Goal: Information Seeking & Learning: Learn about a topic

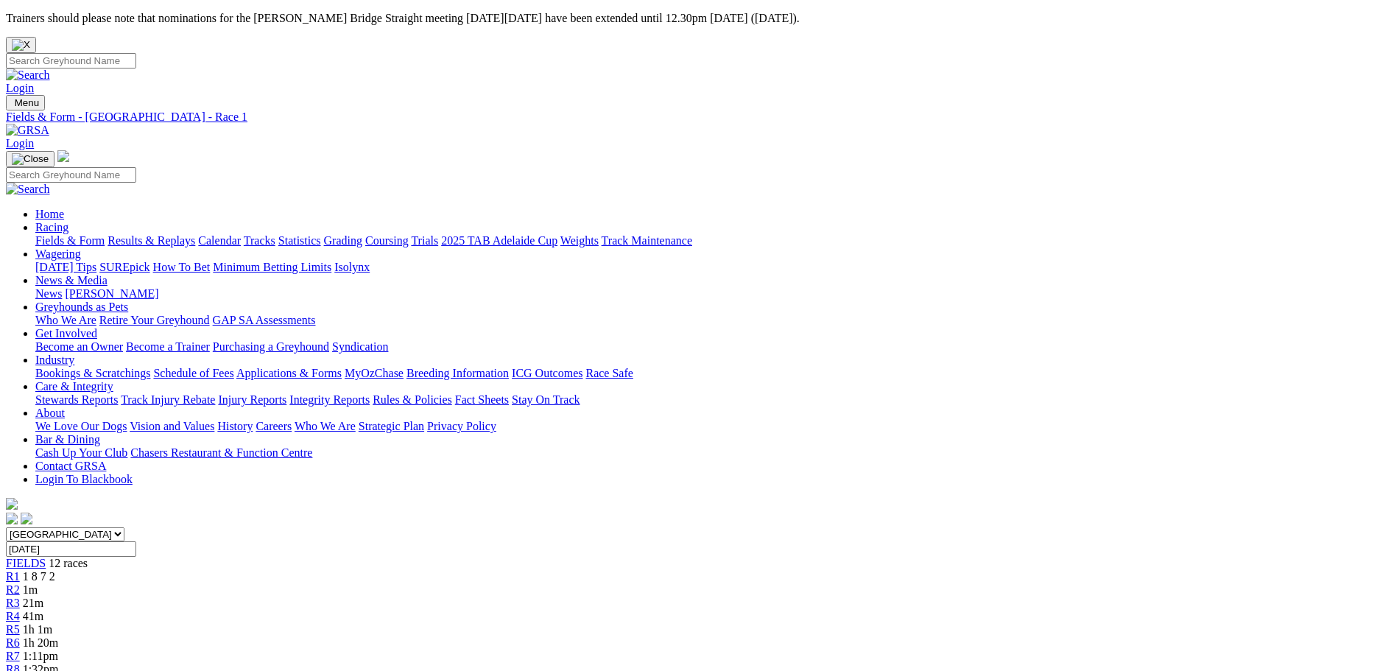
click at [38, 583] on span "1m" at bounding box center [30, 589] width 15 height 13
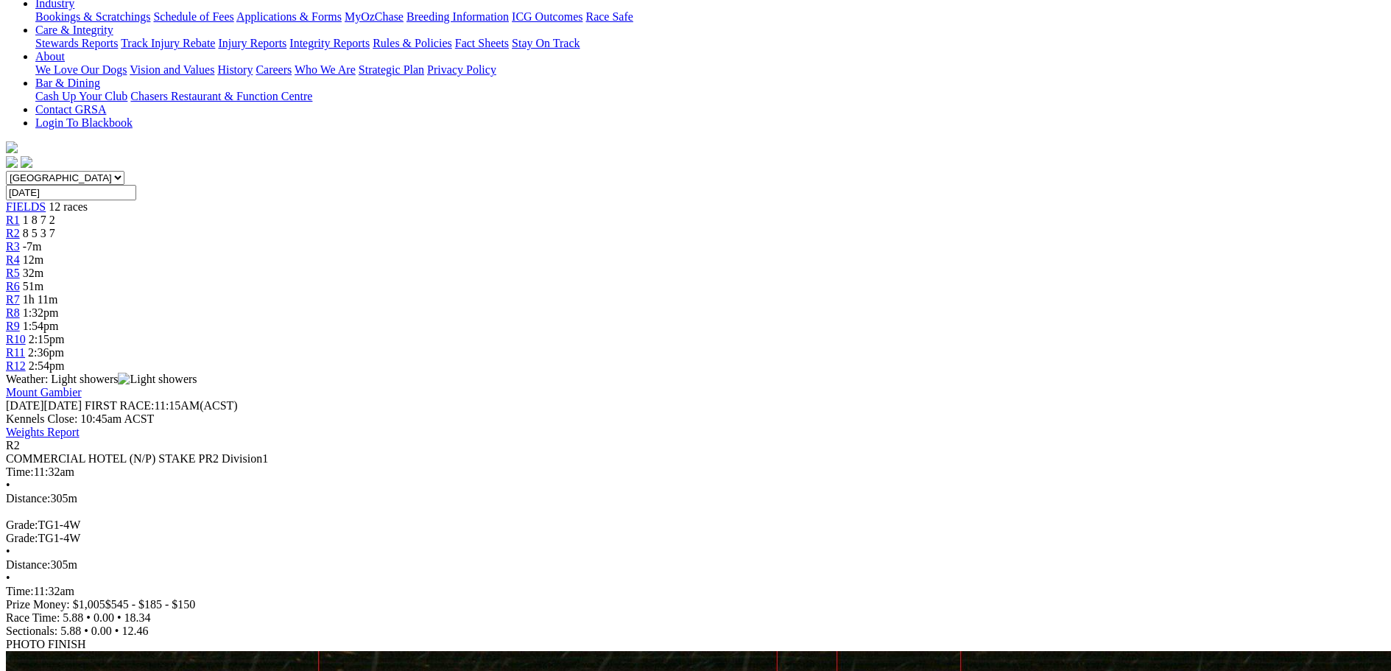
scroll to position [368, 0]
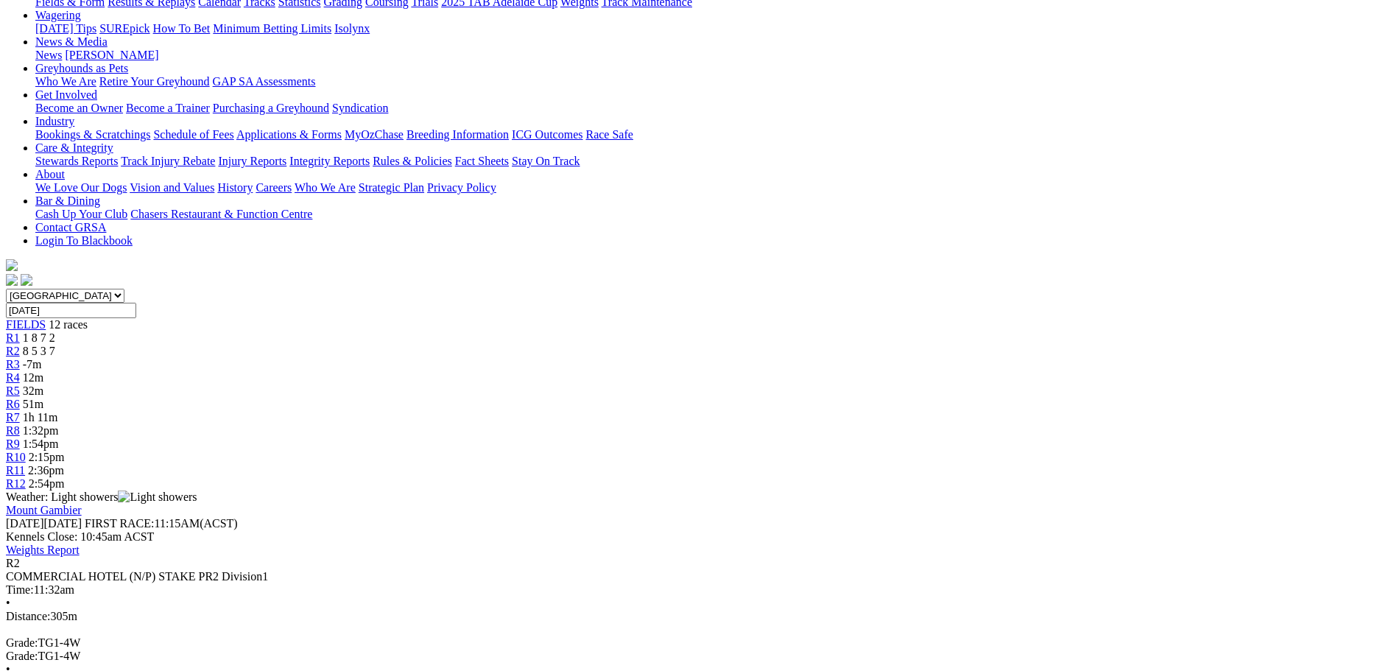
scroll to position [0, 0]
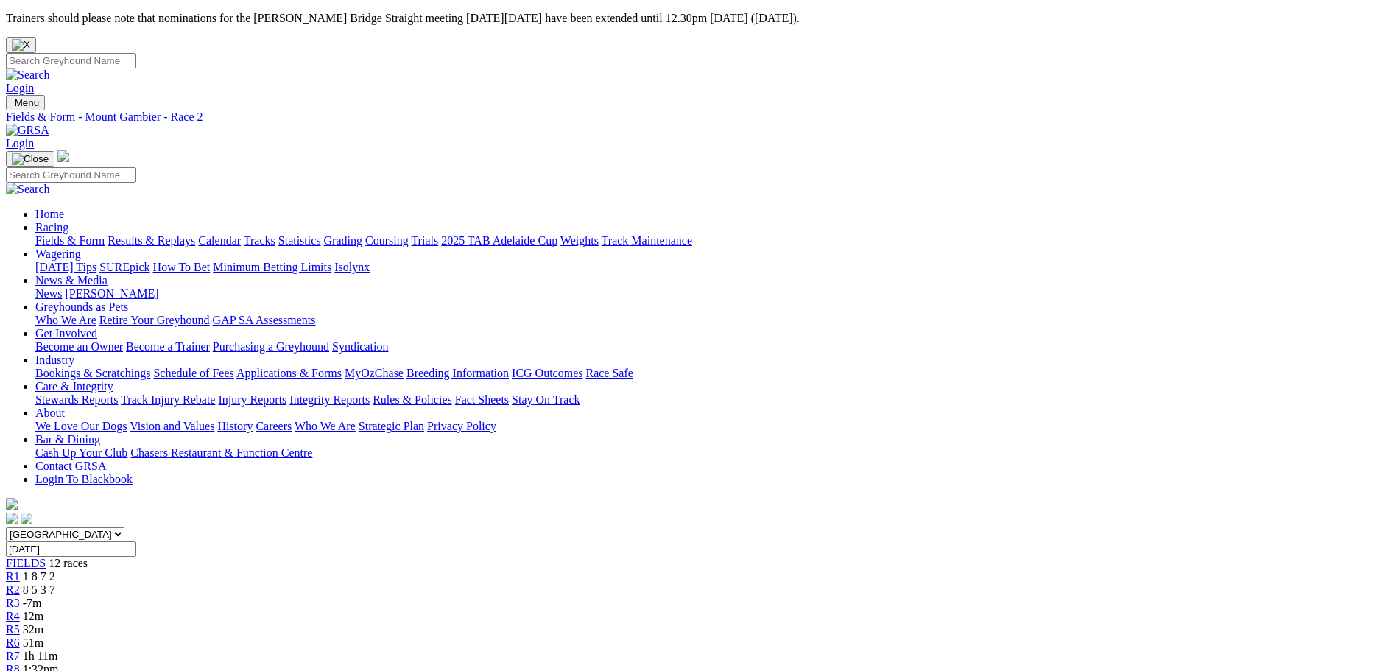
click at [491, 597] on div "R3 -7m" at bounding box center [695, 603] width 1379 height 13
click at [20, 610] on link "R4" at bounding box center [13, 616] width 14 height 13
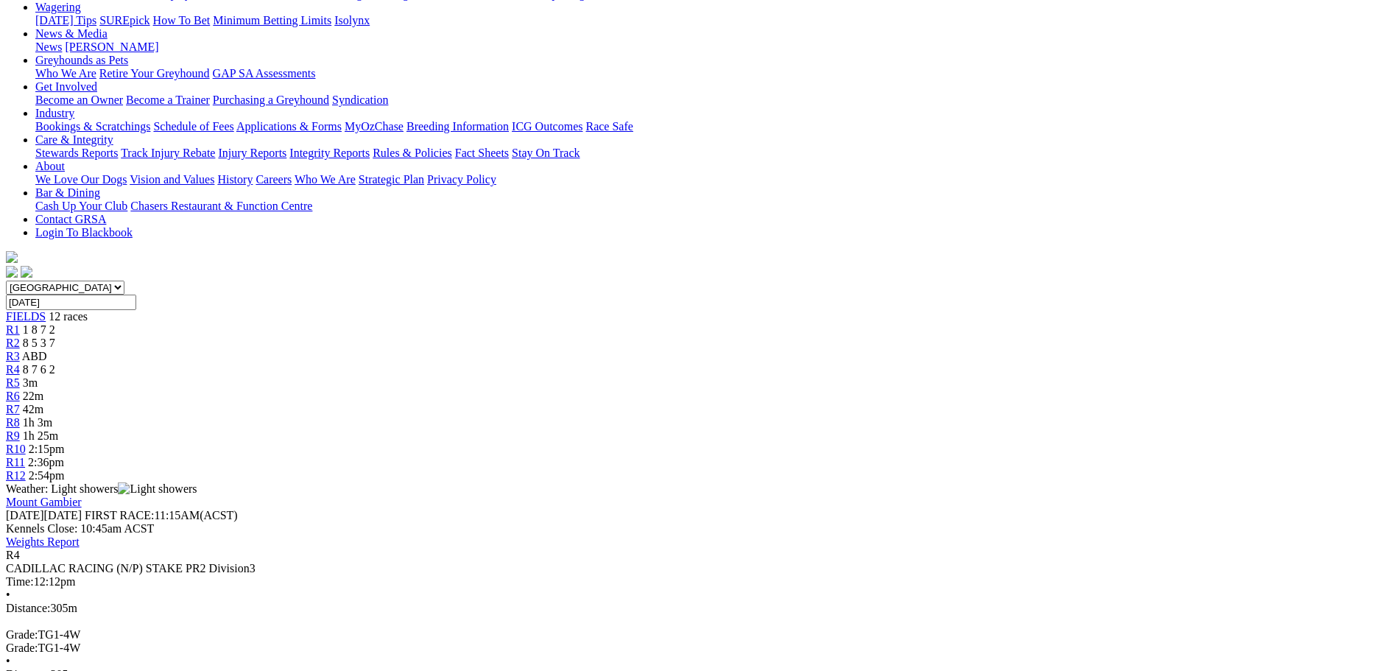
scroll to position [221, 0]
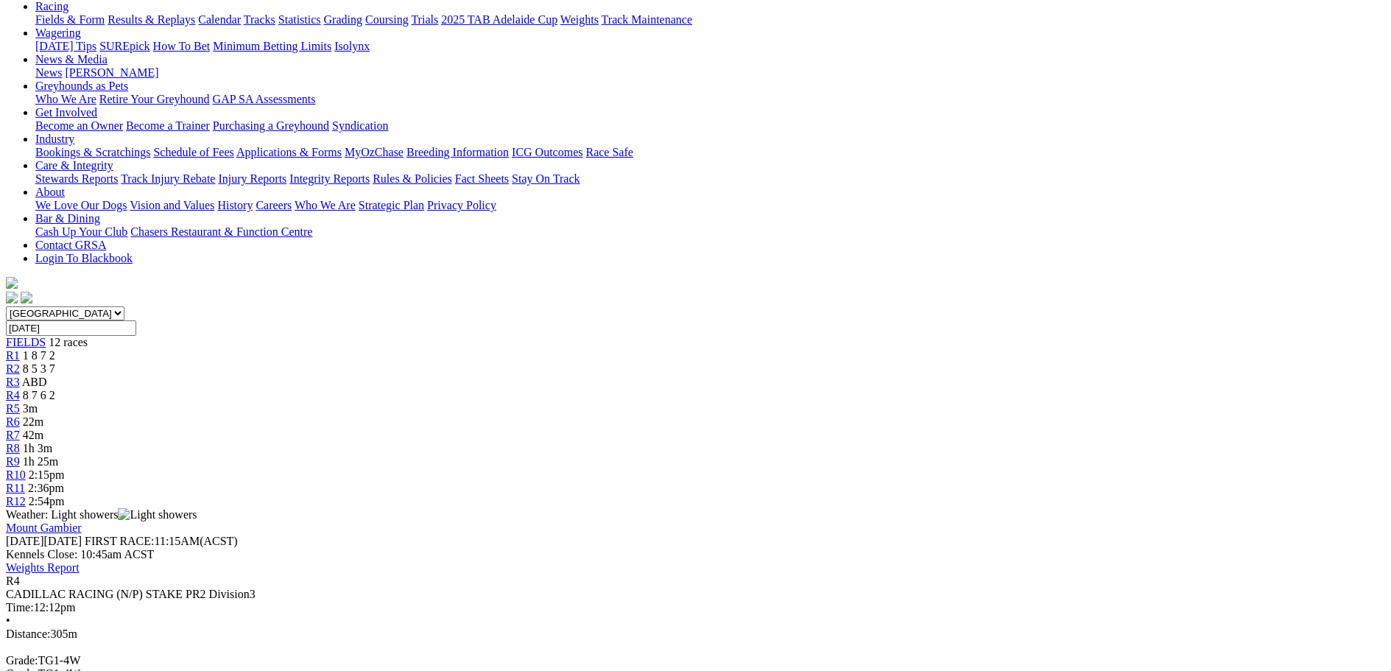
click at [616, 402] on div "R5 3m" at bounding box center [695, 408] width 1379 height 13
